Goal: Information Seeking & Learning: Learn about a topic

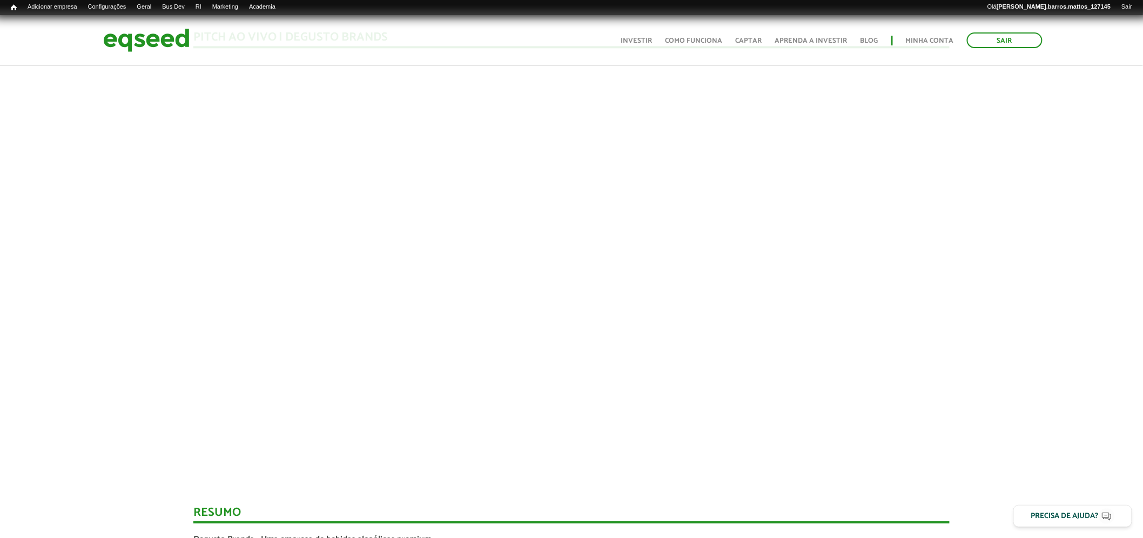
scroll to position [1130, 0]
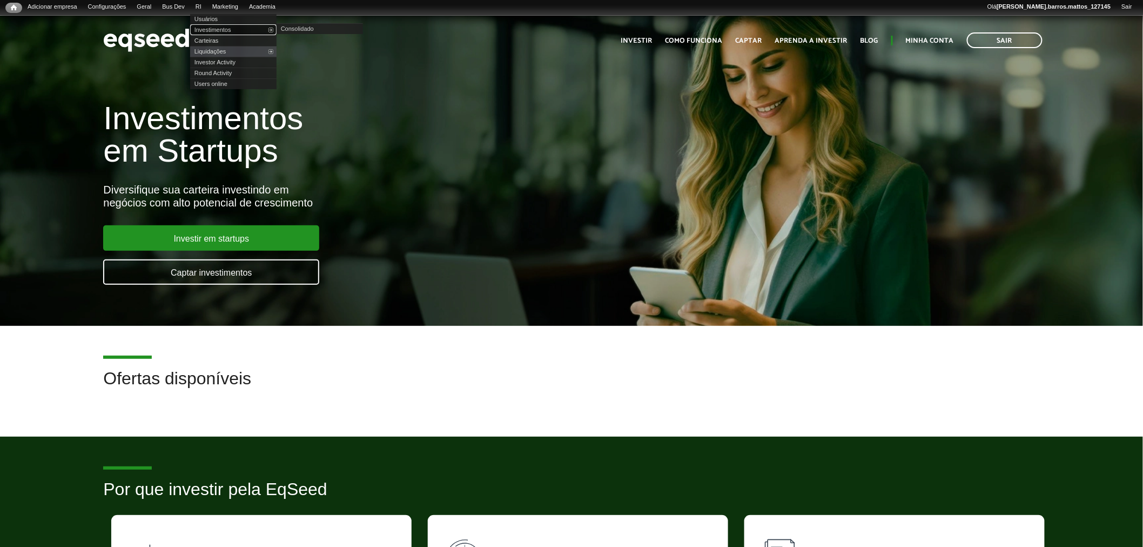
click at [222, 28] on link "Investimentos" at bounding box center [233, 29] width 86 height 11
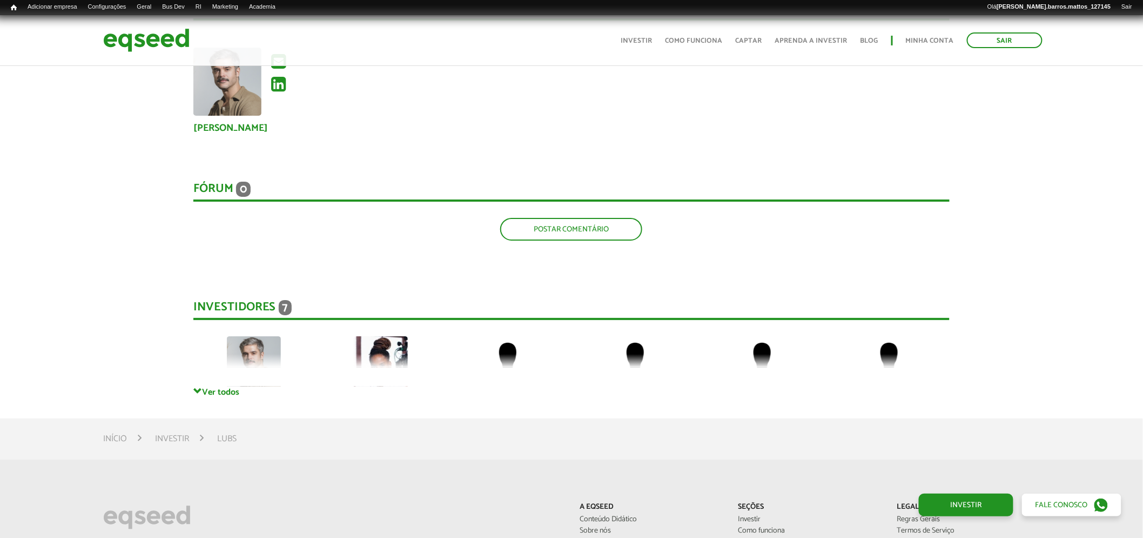
scroll to position [1565, 0]
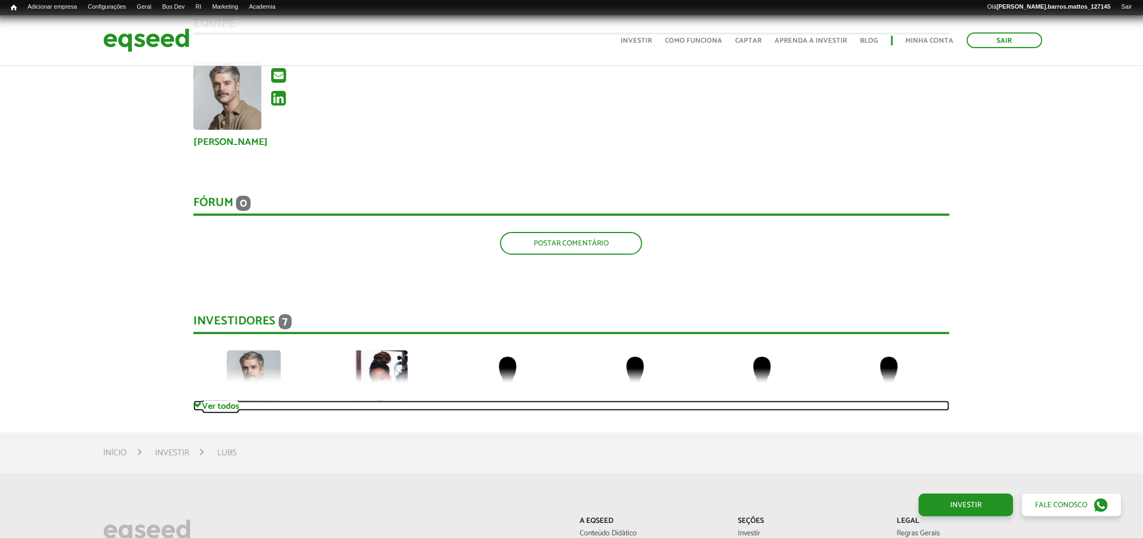
click at [232, 400] on link "Ver todos" at bounding box center [571, 405] width 757 height 10
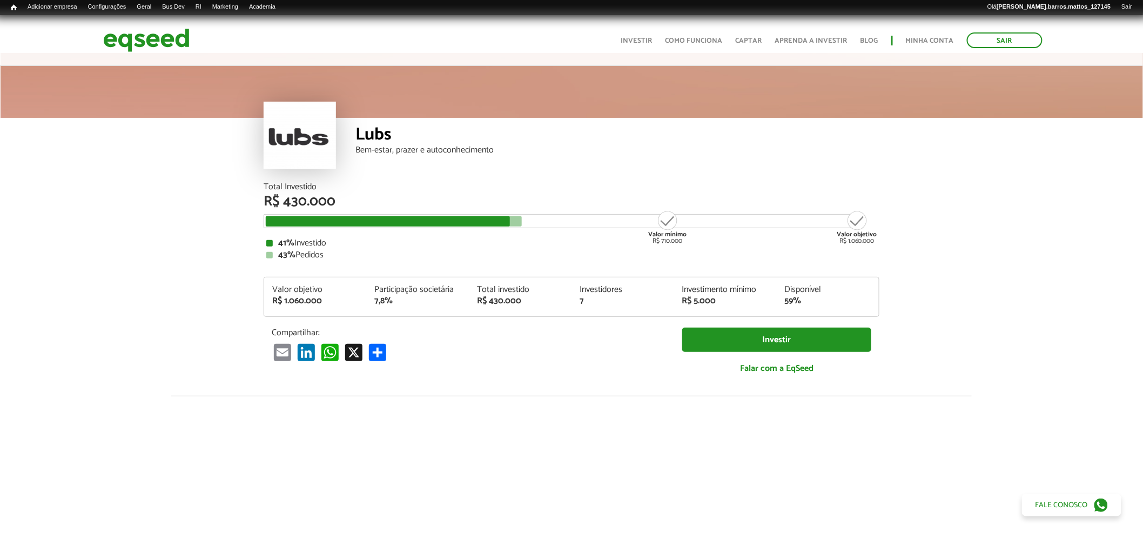
scroll to position [0, 0]
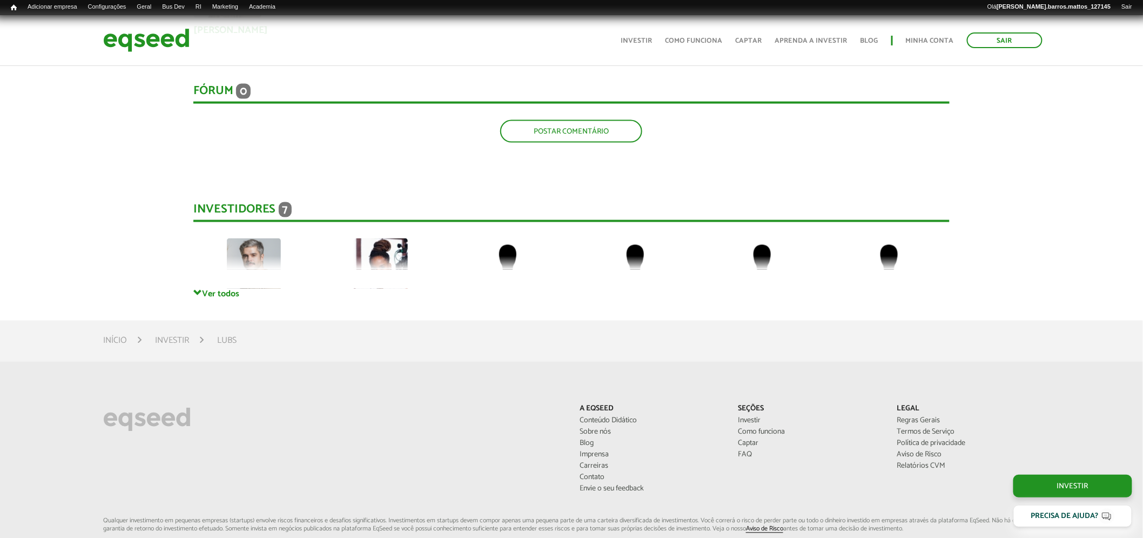
scroll to position [2320, 0]
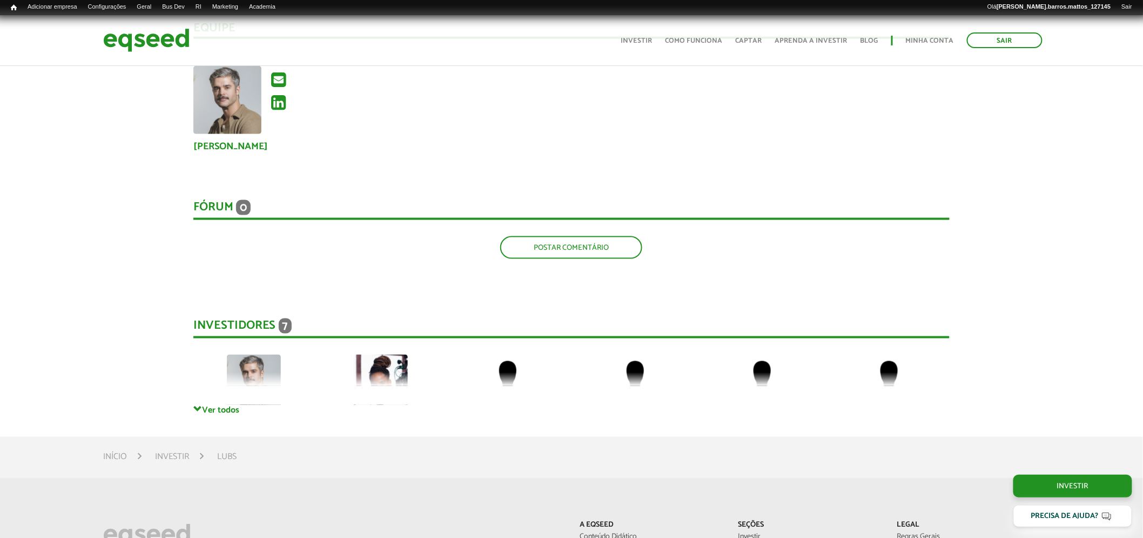
scroll to position [2137, 0]
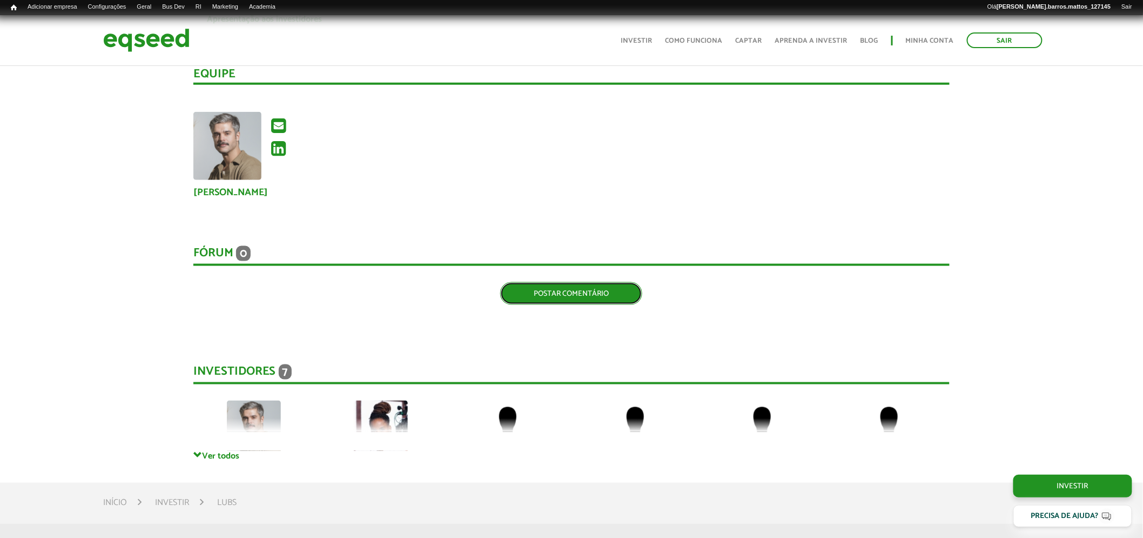
click at [538, 282] on link "Postar comentário" at bounding box center [571, 293] width 142 height 23
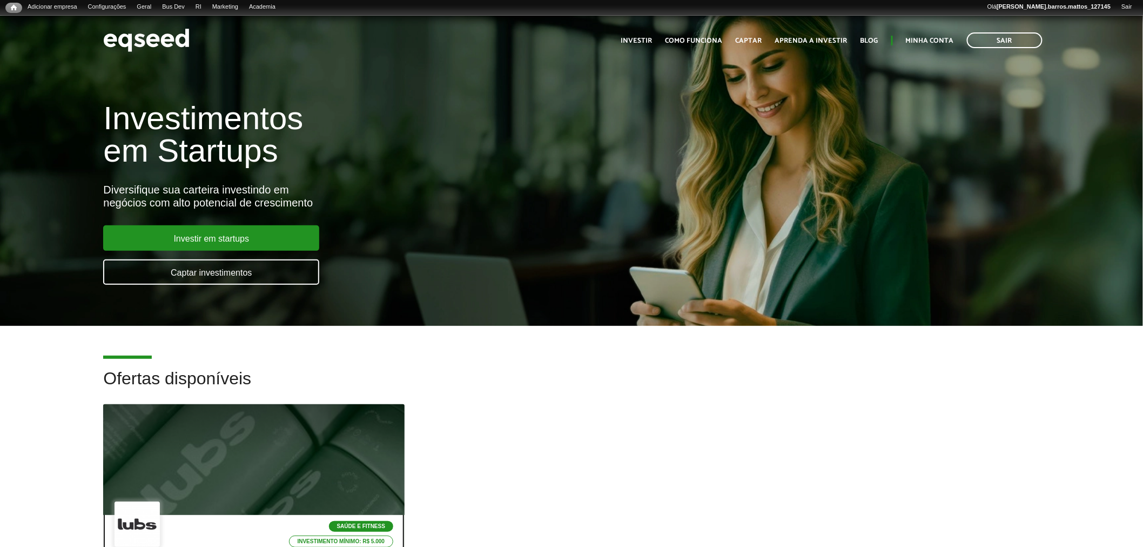
click at [319, 420] on div at bounding box center [253, 459] width 361 height 133
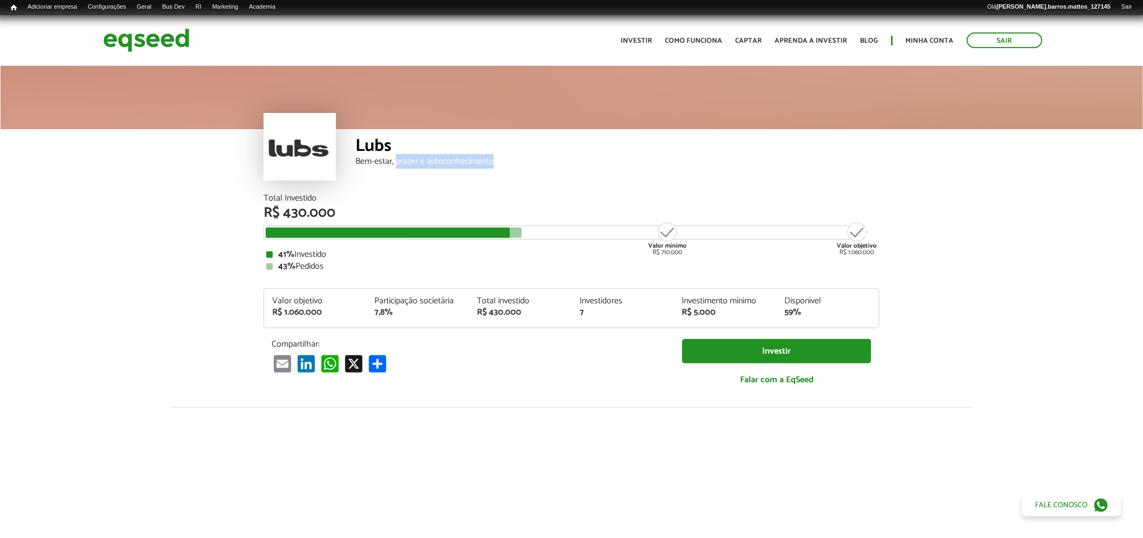
drag, startPoint x: 398, startPoint y: 162, endPoint x: 536, endPoint y: 173, distance: 138.8
click at [536, 173] on div "Lubs Bem-estar, prazer e autoconhecimento" at bounding box center [617, 161] width 524 height 65
click at [519, 170] on div "Lubs Bem-estar, prazer e autoconhecimento" at bounding box center [617, 161] width 524 height 65
click at [493, 153] on div "Lubs" at bounding box center [617, 147] width 524 height 20
click at [359, 163] on div "Bem-estar, prazer e autoconhecimento" at bounding box center [617, 161] width 524 height 9
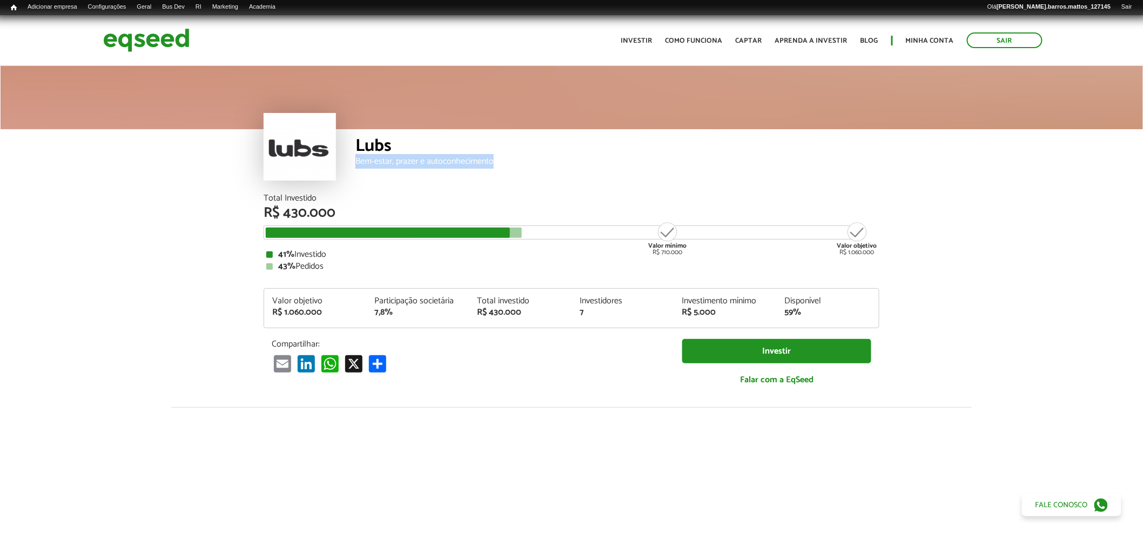
drag, startPoint x: 358, startPoint y: 162, endPoint x: 505, endPoint y: 173, distance: 147.4
click at [505, 173] on div "Lubs Bem-estar, prazer e autoconhecimento" at bounding box center [617, 161] width 524 height 65
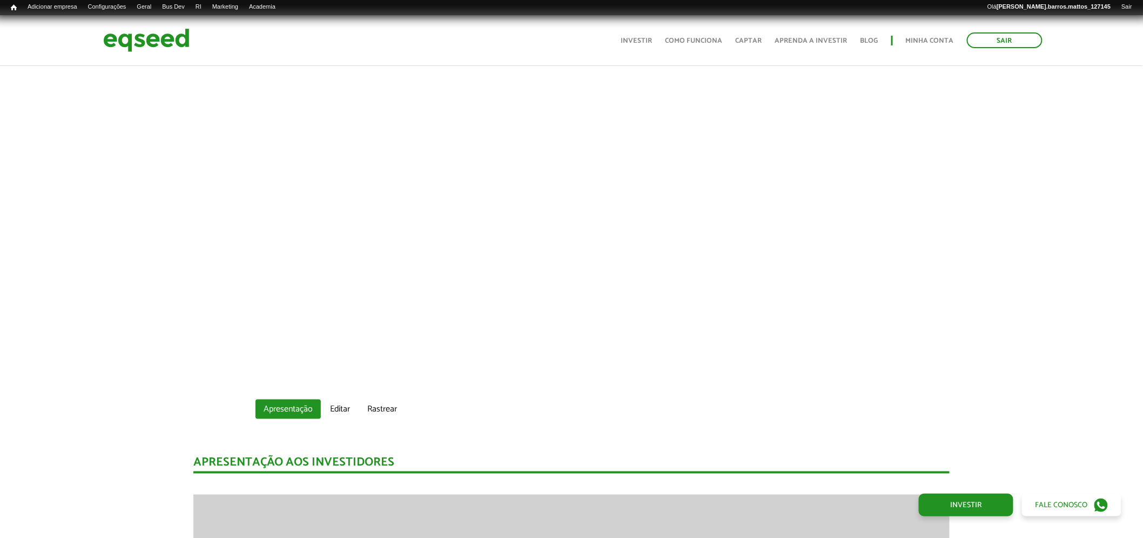
scroll to position [415, 0]
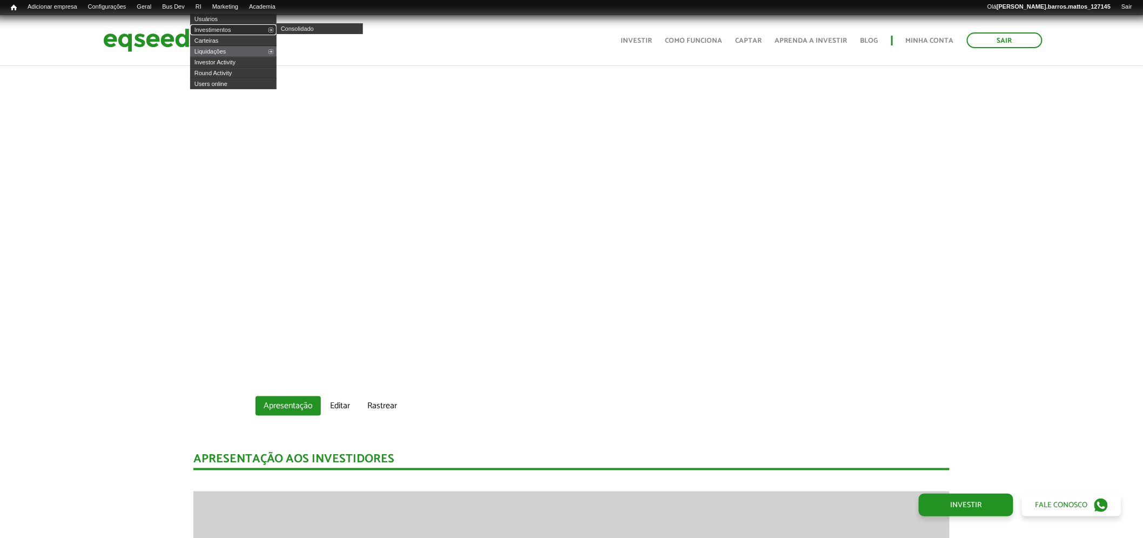
click at [217, 30] on link "Investimentos" at bounding box center [233, 29] width 86 height 11
